Goal: Information Seeking & Learning: Learn about a topic

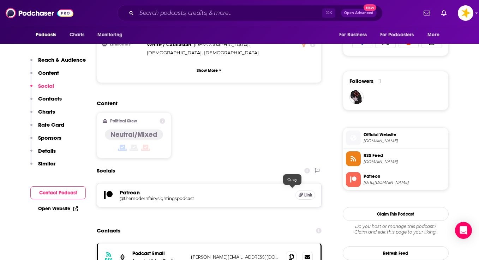
click at [292, 254] on icon at bounding box center [291, 257] width 5 height 6
click at [290, 252] on span at bounding box center [291, 257] width 11 height 11
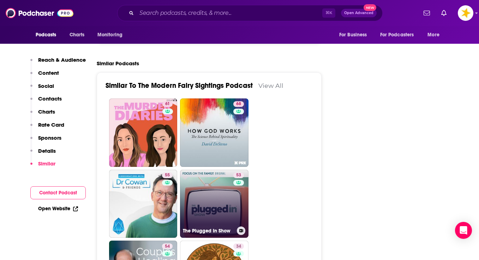
scroll to position [1316, 0]
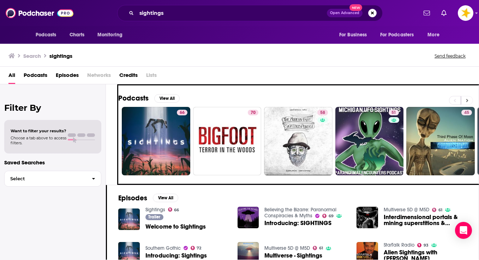
click at [470, 99] on button at bounding box center [468, 100] width 12 height 9
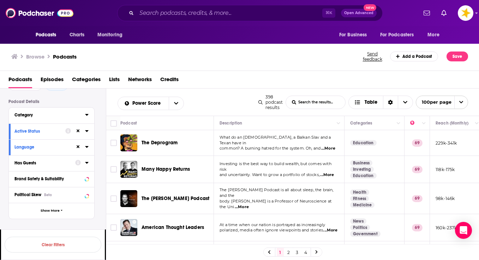
click at [87, 117] on icon at bounding box center [87, 115] width 4 height 6
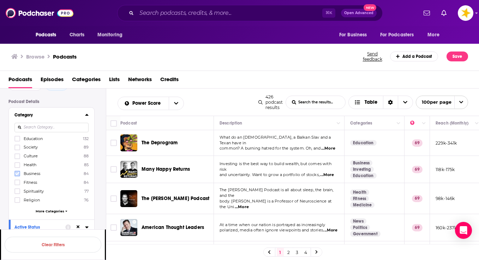
click at [18, 175] on icon at bounding box center [17, 173] width 4 height 3
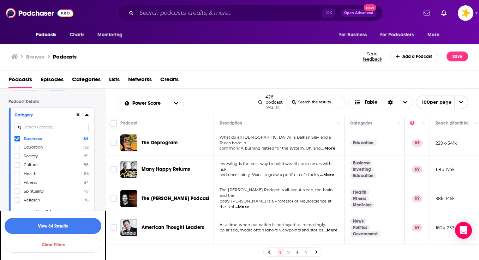
click at [59, 227] on button "View 84 Results" at bounding box center [53, 226] width 97 height 16
